Goal: Transaction & Acquisition: Purchase product/service

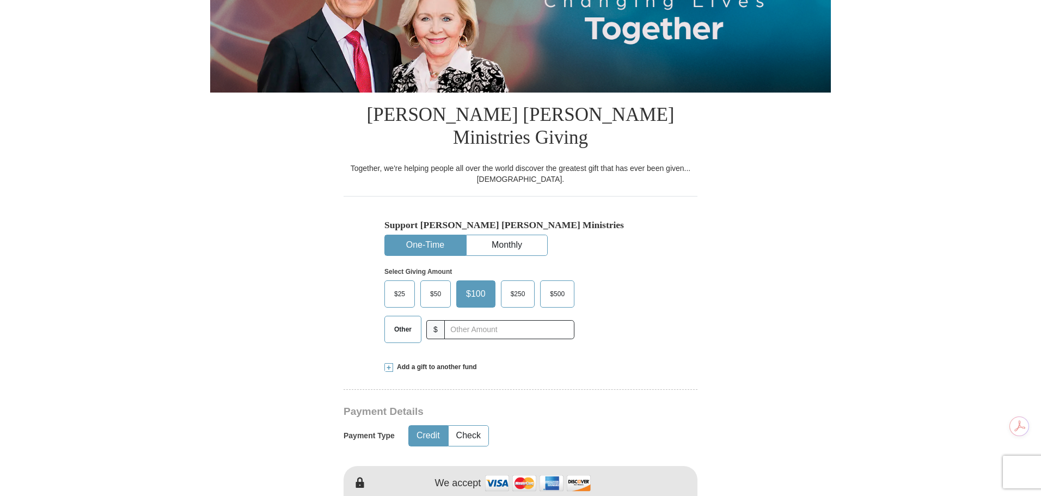
scroll to position [218, 0]
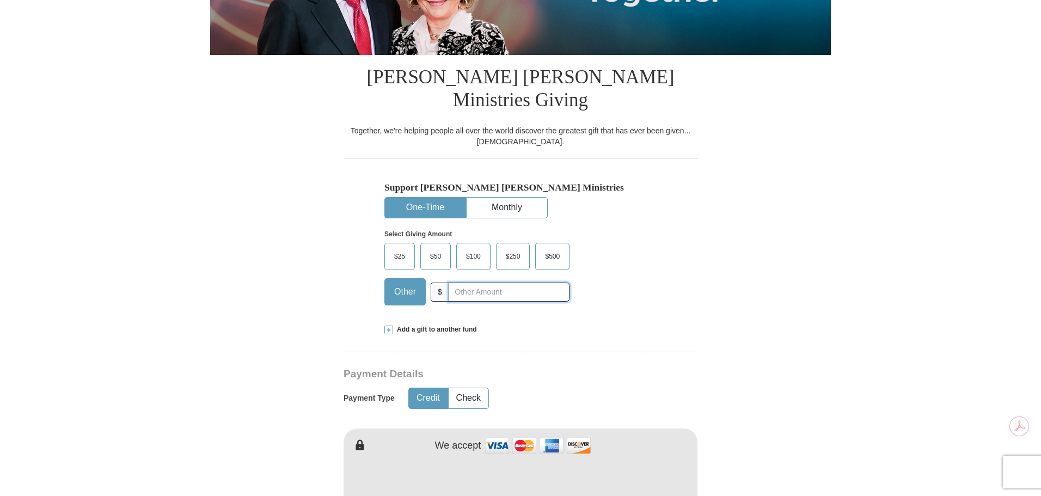
click at [472, 283] on input "text" at bounding box center [509, 292] width 121 height 19
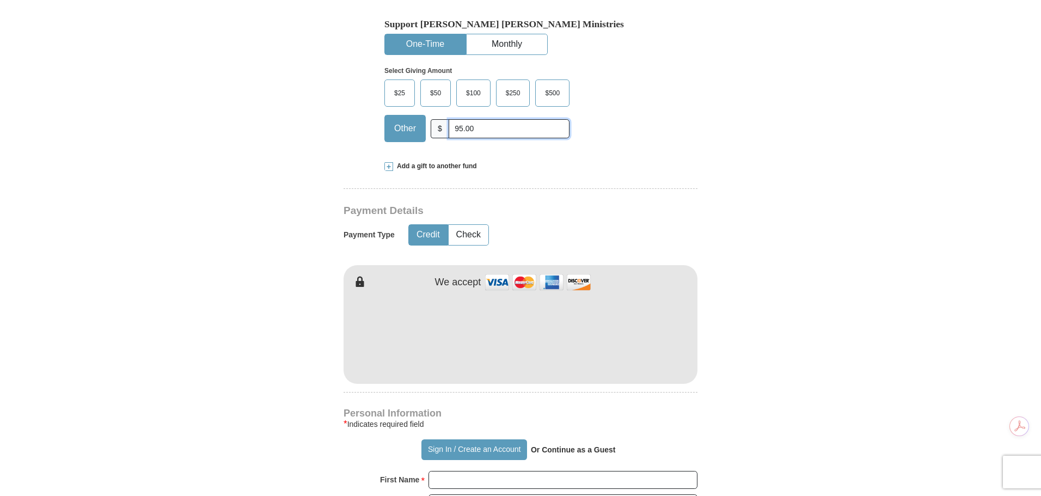
type input "95.00"
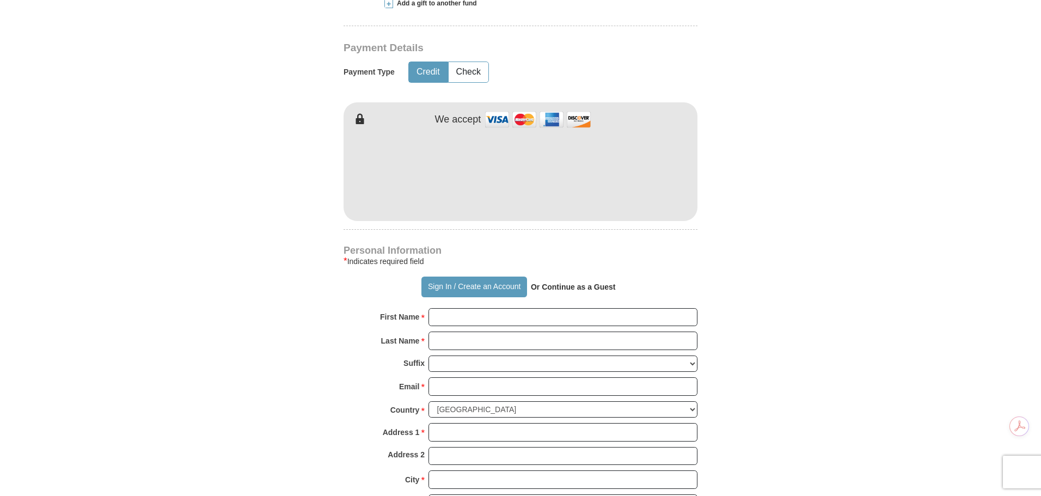
scroll to position [545, 0]
click at [474, 308] on input "First Name *" at bounding box center [563, 317] width 269 height 19
type input "[PERSON_NAME]"
click at [465, 377] on input "Email *" at bounding box center [563, 386] width 269 height 19
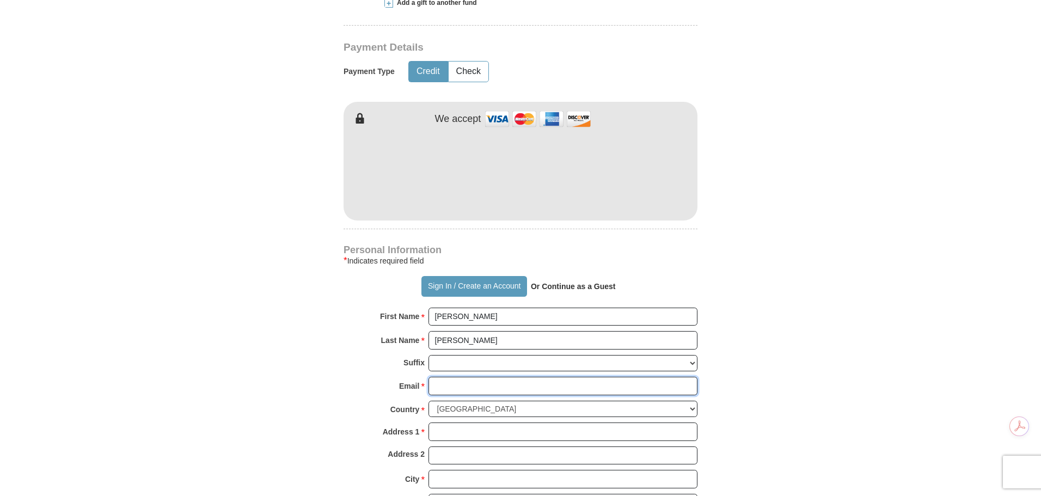
type input "[EMAIL_ADDRESS][DOMAIN_NAME]"
type input "[STREET_ADDRESS]"
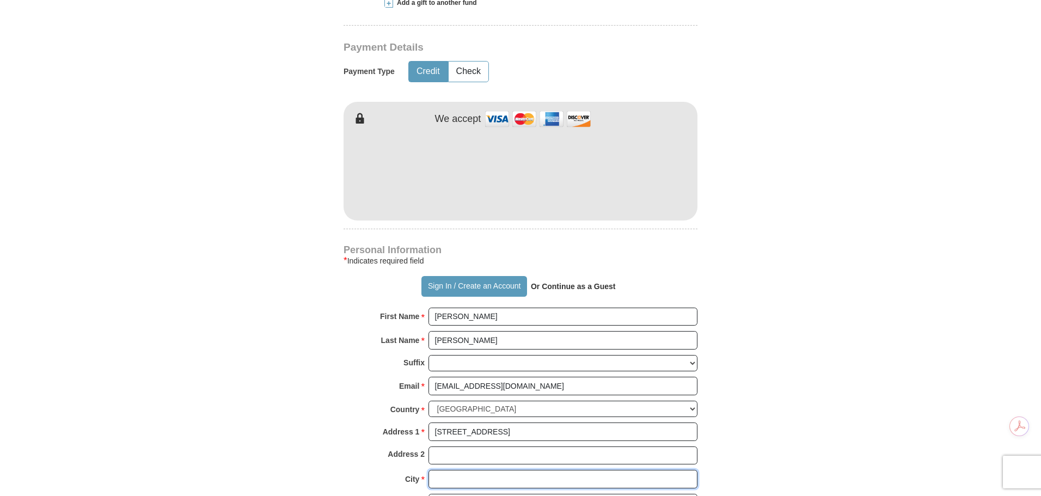
type input "Monroe"
select select "NC"
type input "28110"
type input "3217956379"
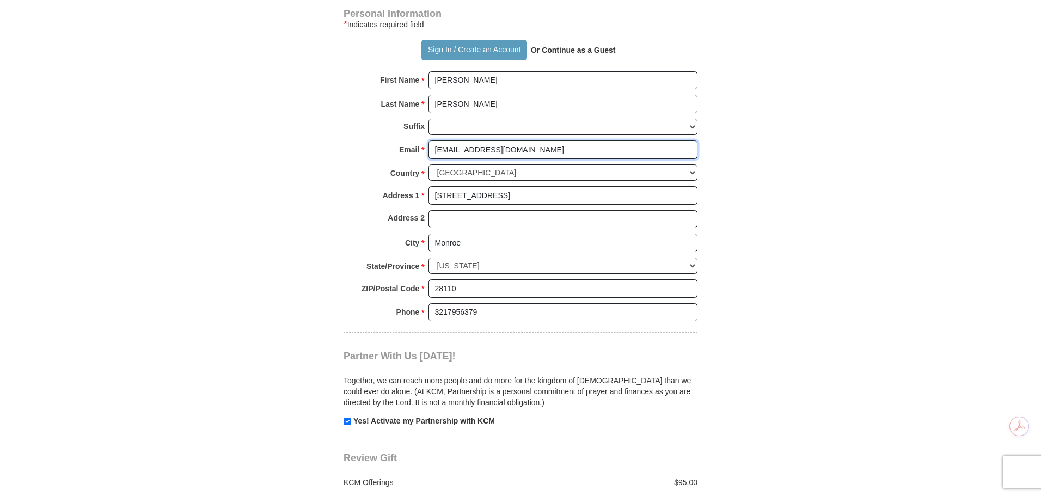
scroll to position [817, 0]
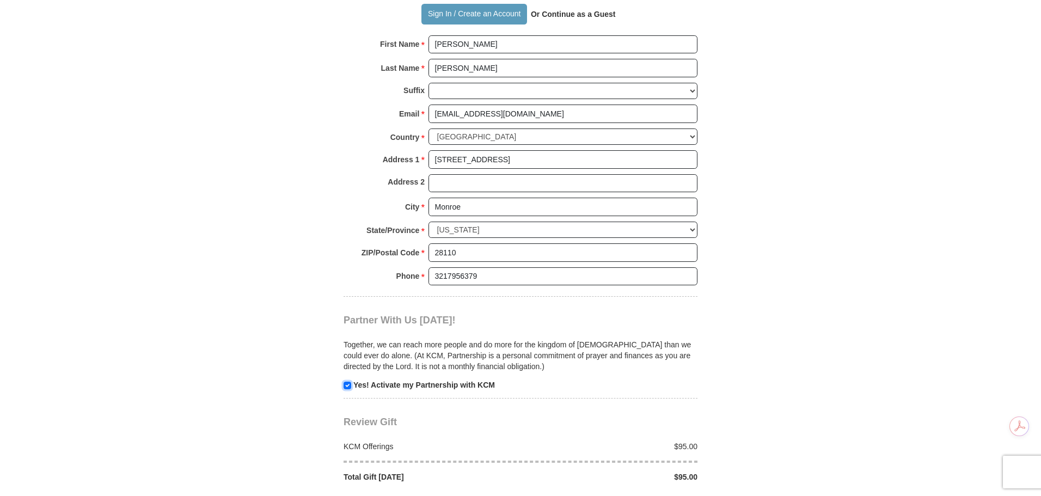
click at [348, 382] on input "checkbox" at bounding box center [348, 386] width 8 height 8
checkbox input "false"
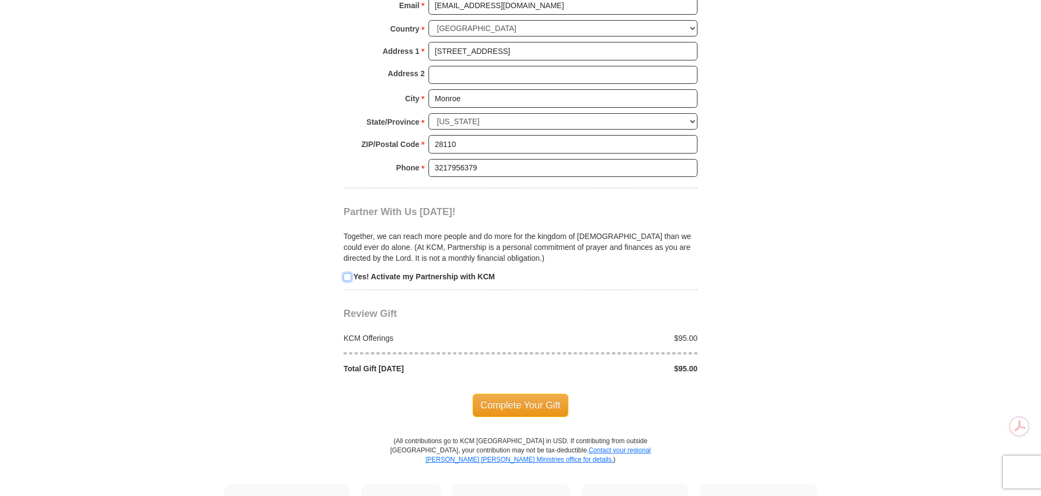
scroll to position [926, 0]
click at [533, 393] on span "Complete Your Gift" at bounding box center [521, 404] width 96 height 23
